Goal: Answer question/provide support: Share knowledge or assist other users

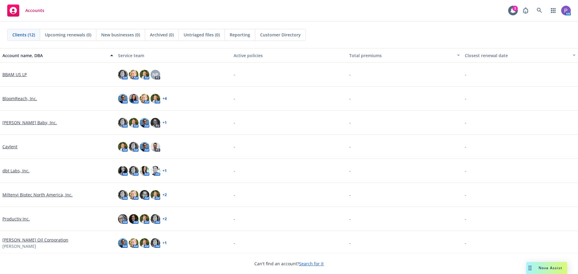
click at [547, 267] on span "Nova Assist" at bounding box center [551, 268] width 24 height 5
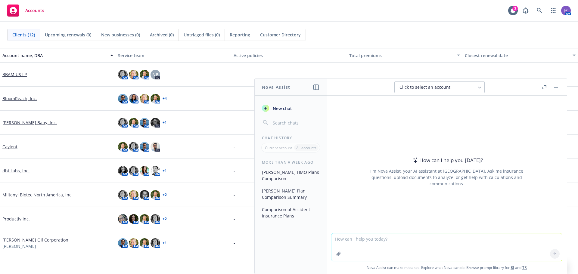
click at [374, 246] on textarea at bounding box center [447, 248] width 231 height 28
type textarea "Hello, please reword this information to be more comprehensive"
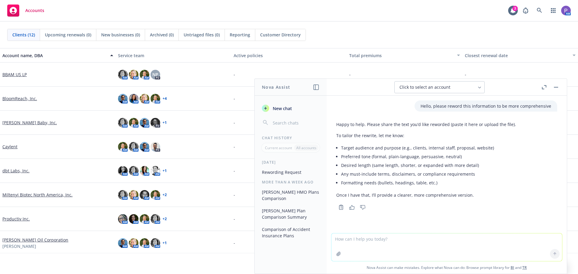
click at [359, 246] on textarea at bounding box center [447, 248] width 231 height 28
paste textarea "• Since this group is situs in [GEOGRAPHIC_DATA], Aetna likely has a GLP-1 drug…"
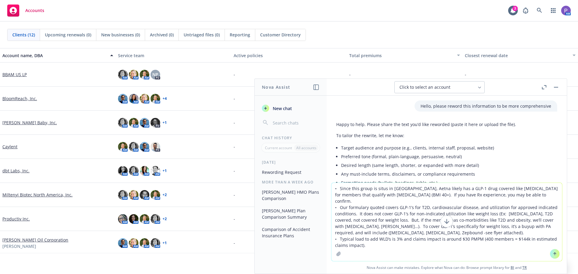
type textarea "• Since this group is situs in [GEOGRAPHIC_DATA], Aetna likely has a GLP-1 drug…"
click at [553, 255] on icon at bounding box center [555, 254] width 4 height 4
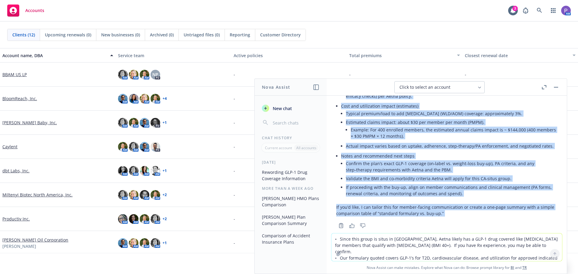
scroll to position [404, 0]
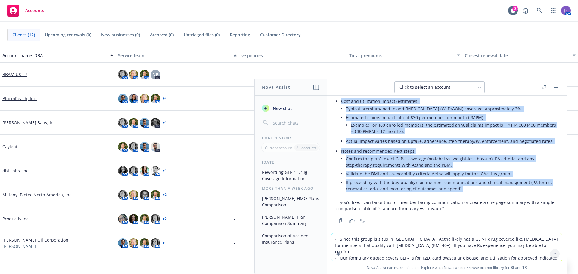
drag, startPoint x: 338, startPoint y: 170, endPoint x: 464, endPoint y: 185, distance: 127.0
click at [464, 185] on div "Here’s a clearer, more comprehensive version you can share with the client or i…" at bounding box center [446, 53] width 221 height 324
copy div "loremi do SIT‑5 ametcons adi elit seddoe (Tempo, IN‑utlab etdol) Magnaali enima…"
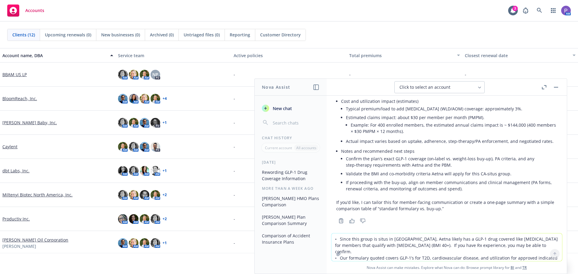
click at [411, 69] on div "-" at bounding box center [405, 75] width 116 height 24
